Goal: Communication & Community: Answer question/provide support

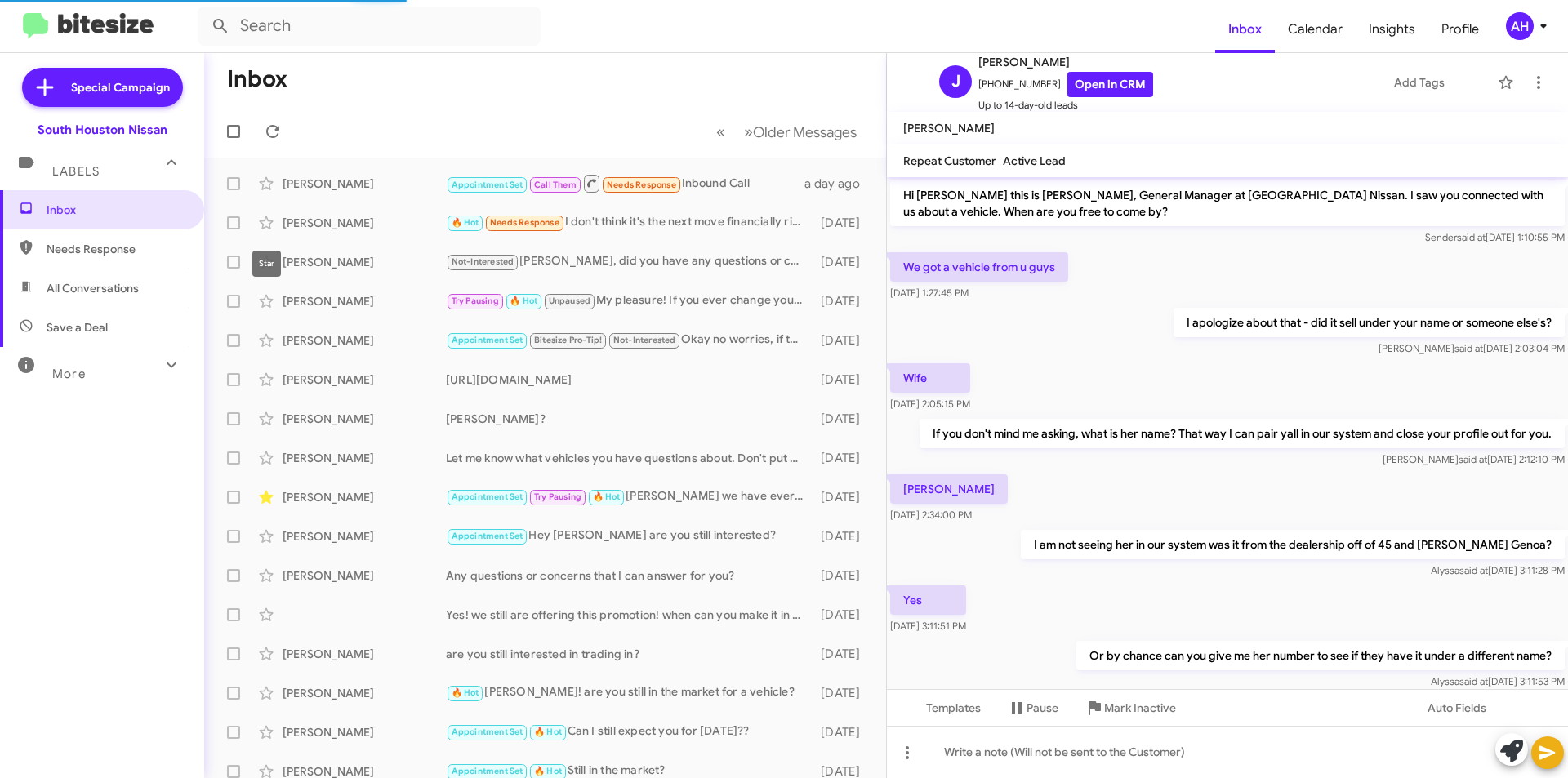
scroll to position [408, 0]
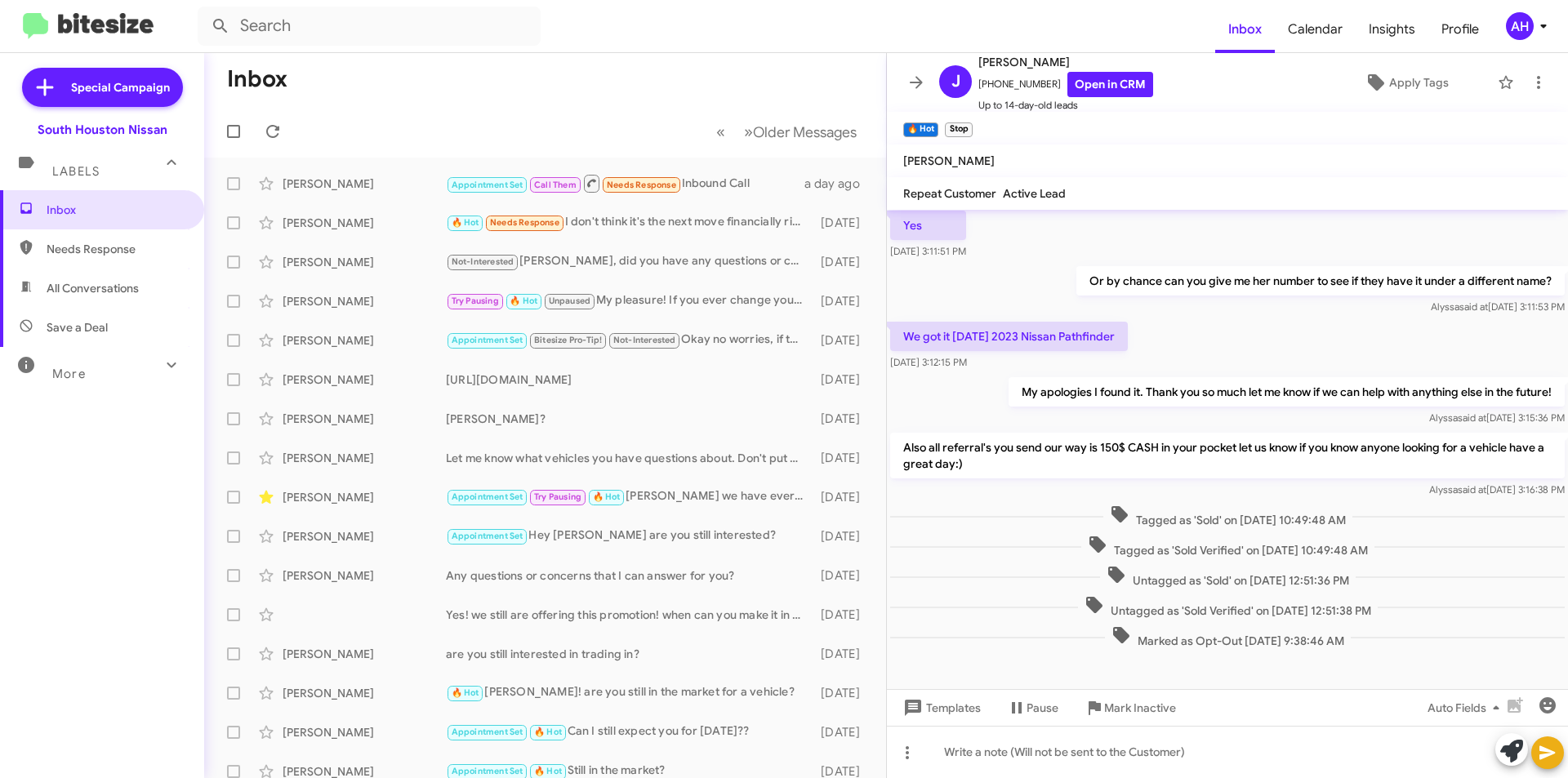
click at [111, 246] on span "Needs Response" at bounding box center [116, 249] width 139 height 16
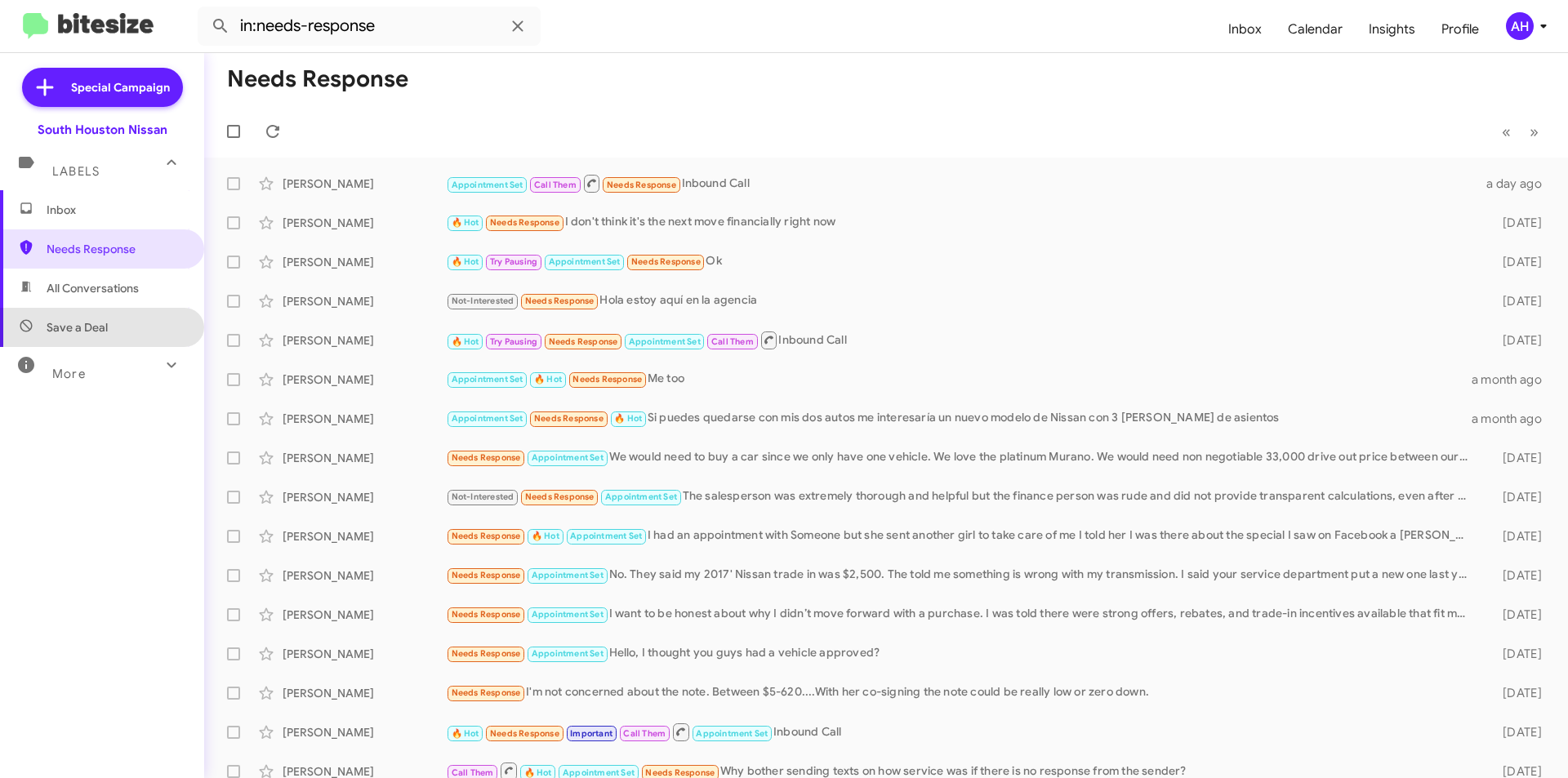
click at [115, 318] on span "Save a Deal" at bounding box center [102, 327] width 204 height 39
type input "in:not-interested"
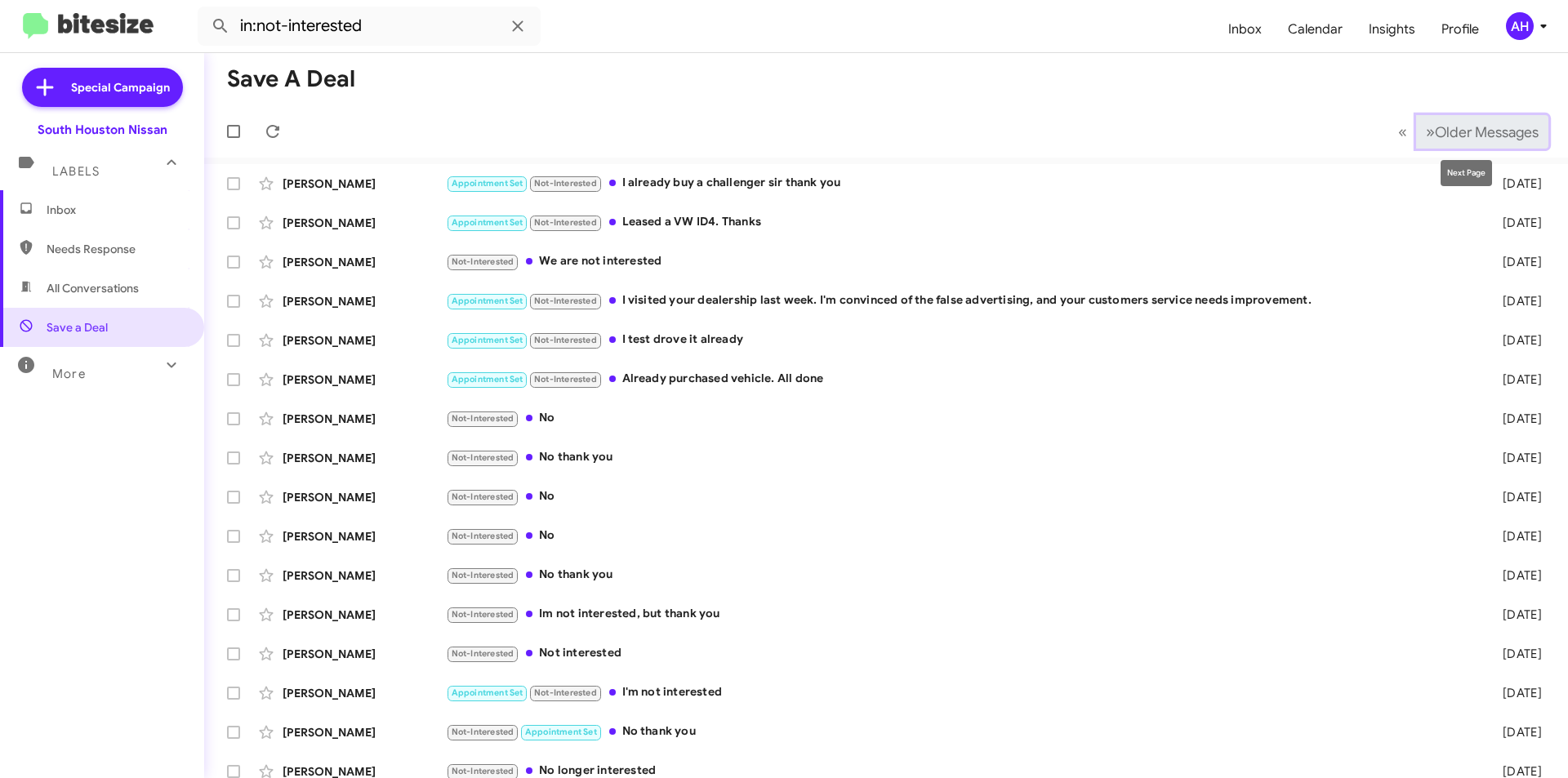
click at [1435, 138] on span "Older Messages" at bounding box center [1486, 131] width 104 height 18
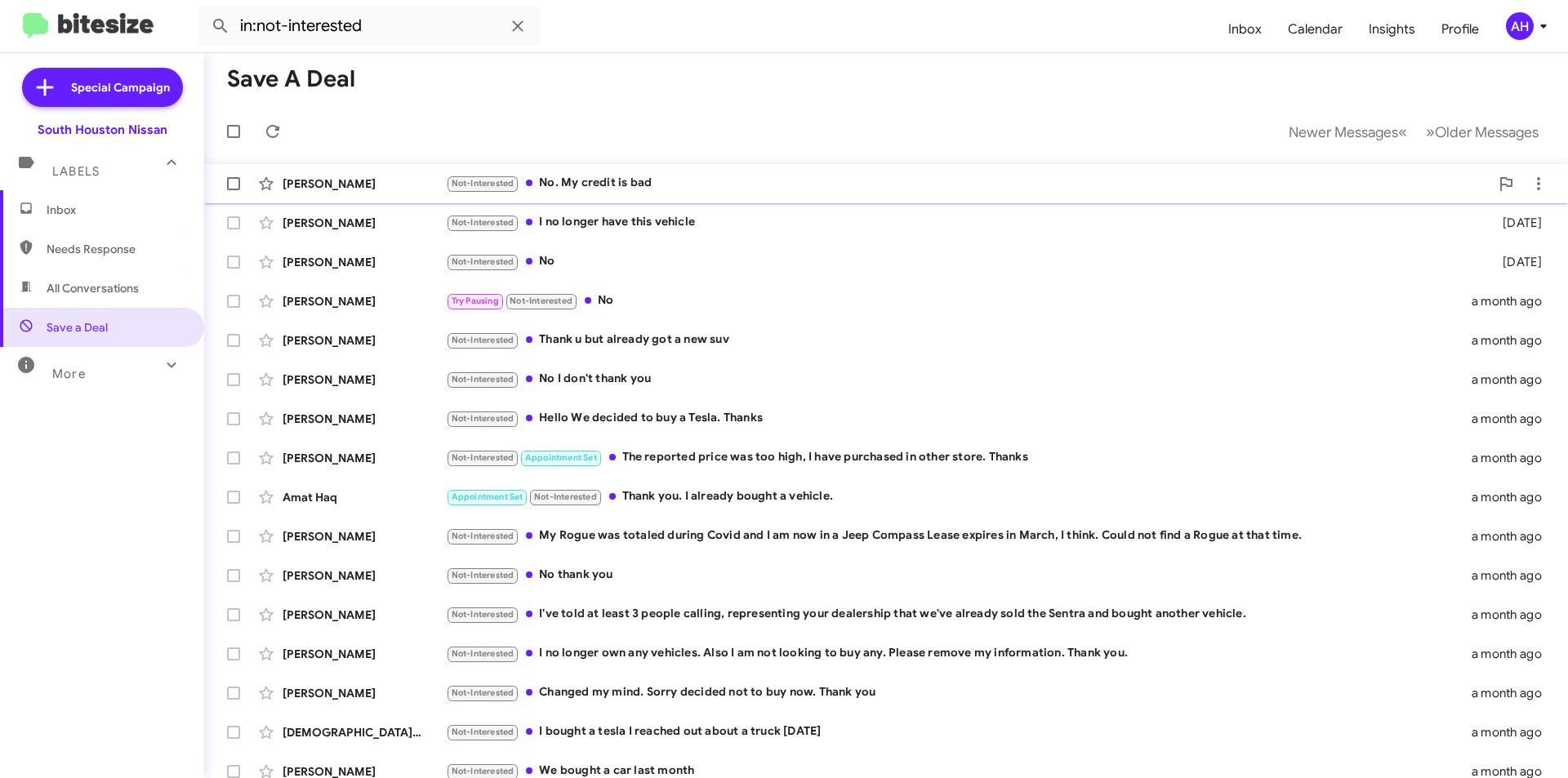
click at [1429, 172] on div "[PERSON_NAME] Not-Interested No. My credit is bad [DATE]" at bounding box center [886, 184] width 1337 height 32
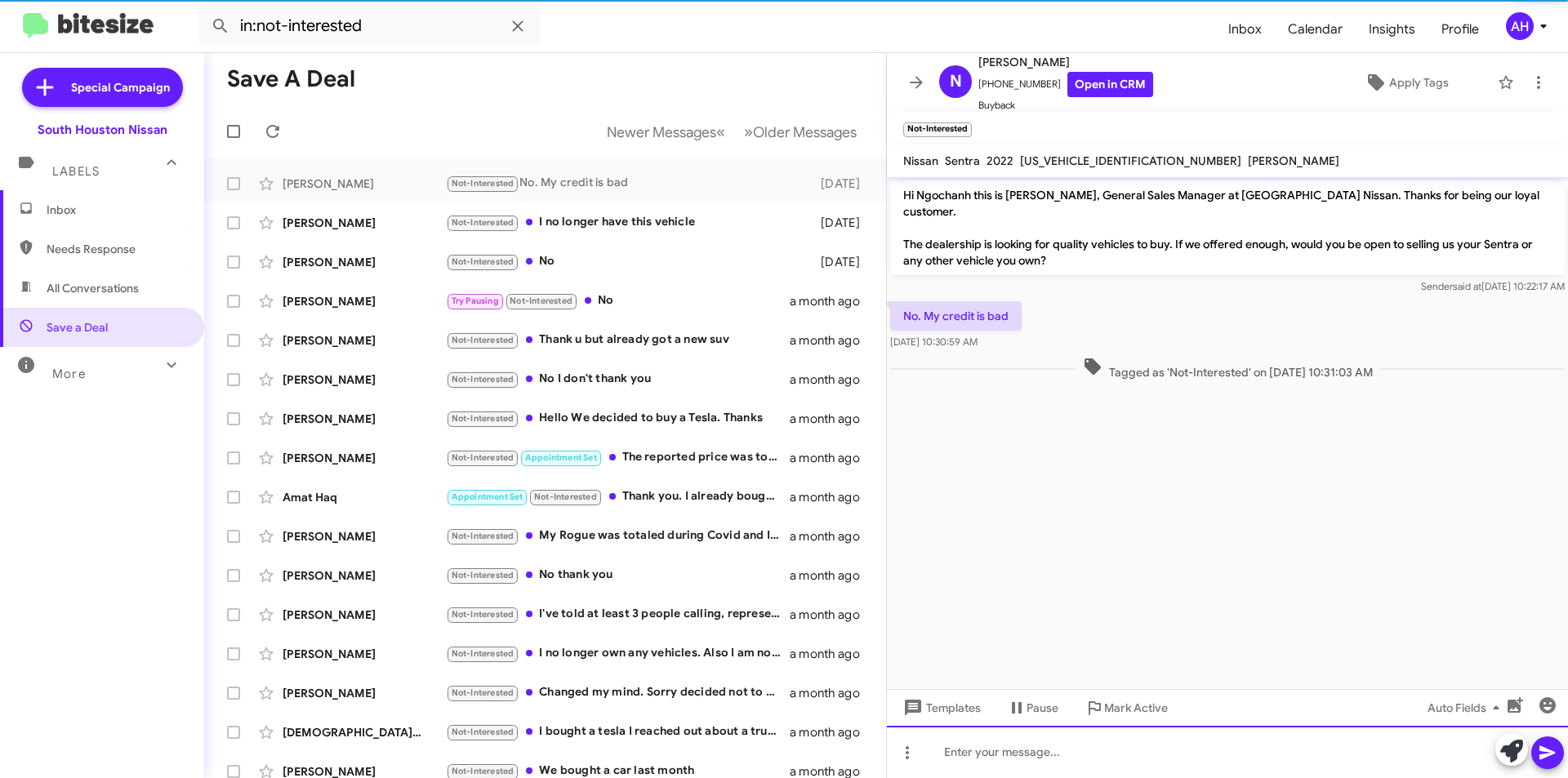
click at [1206, 749] on div at bounding box center [1227, 751] width 681 height 52
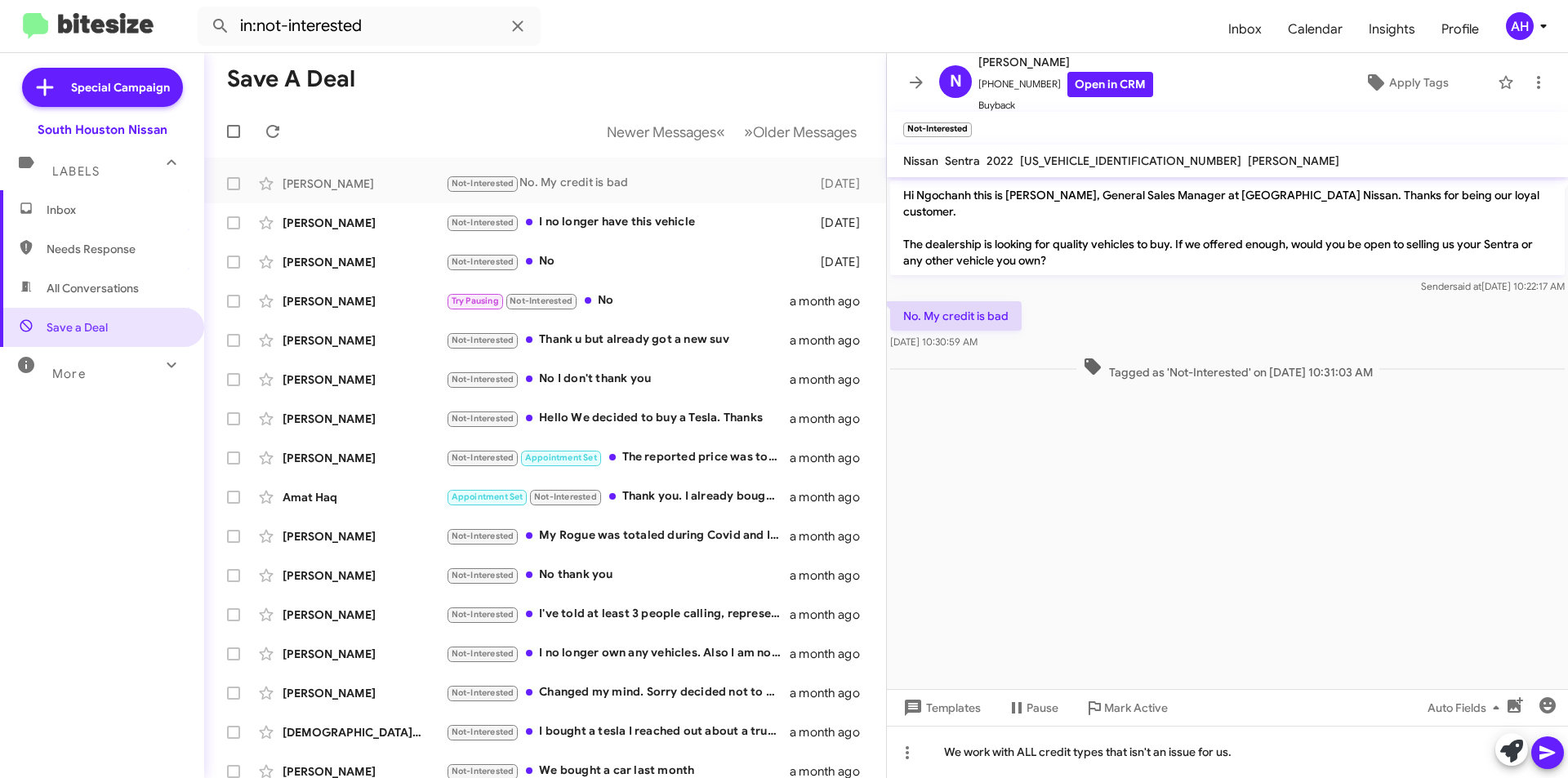
click at [1560, 743] on button at bounding box center [1548, 752] width 32 height 32
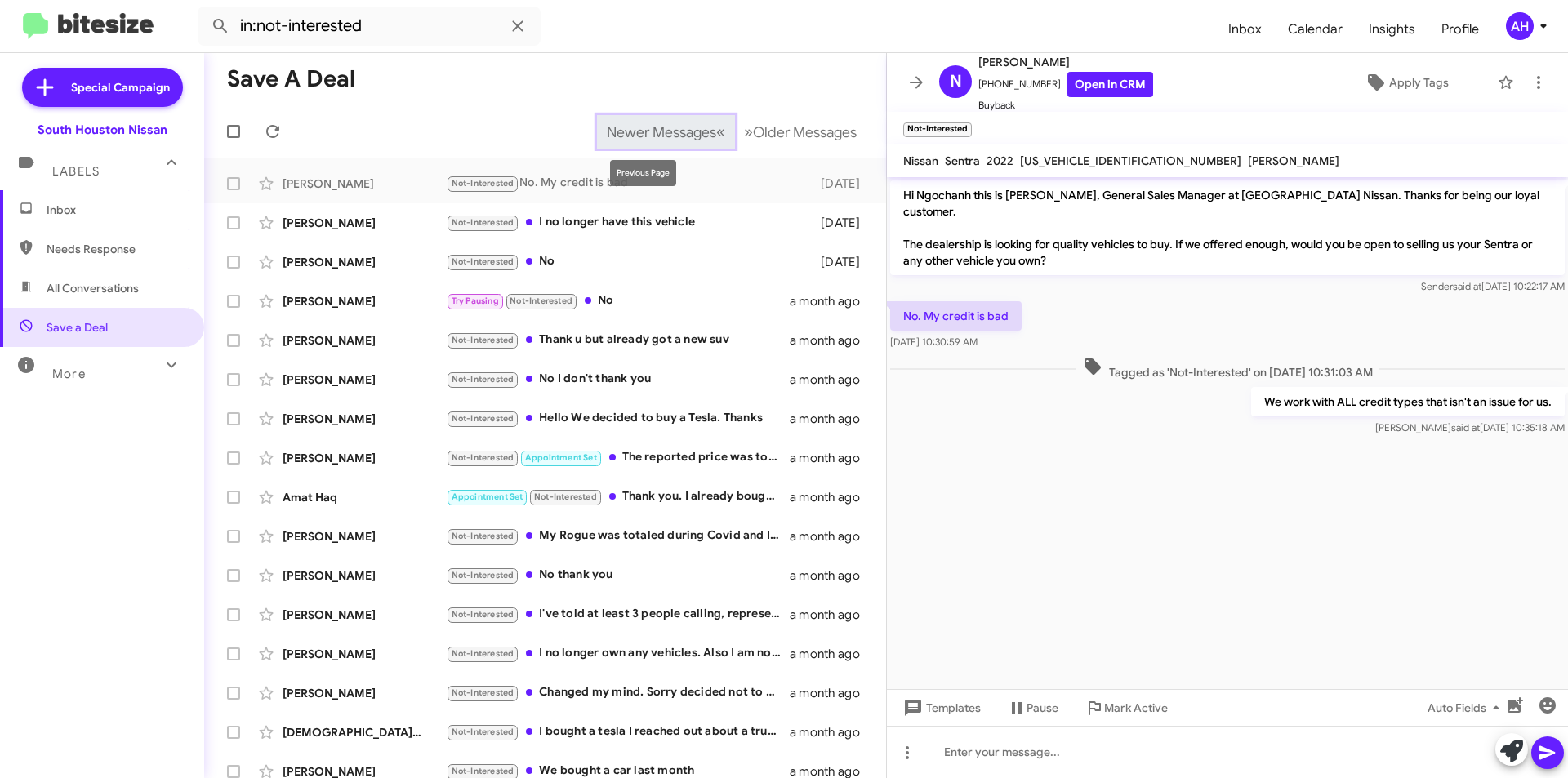
click at [644, 137] on span "Newer Messages" at bounding box center [661, 131] width 110 height 18
